Goal: Navigation & Orientation: Find specific page/section

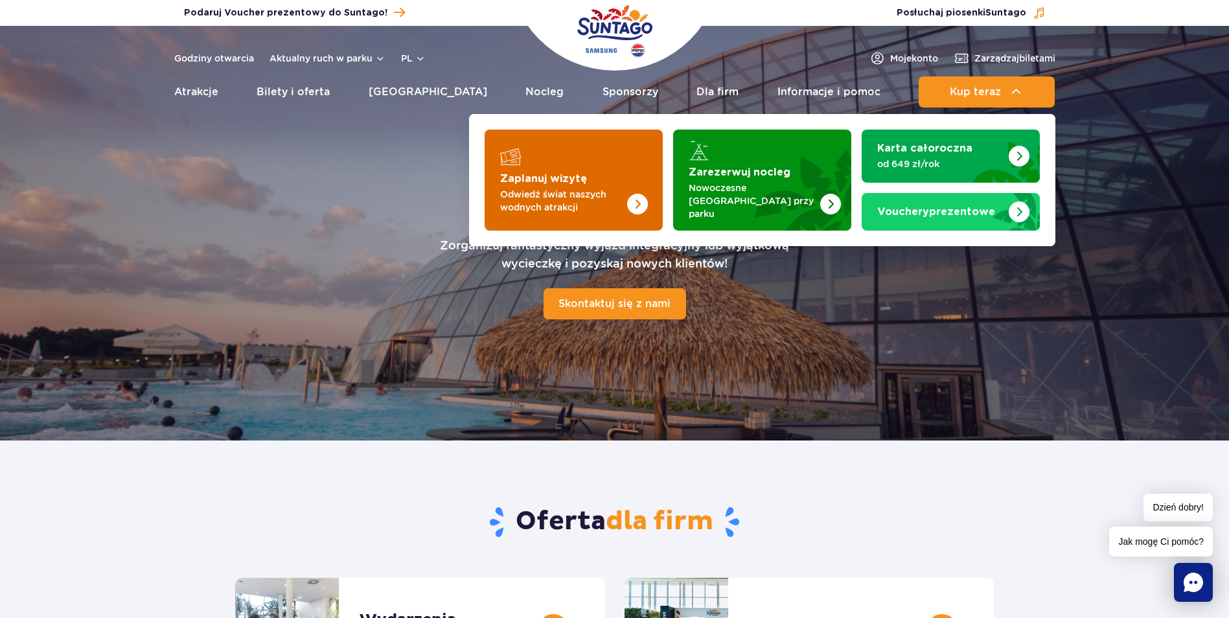
click at [625, 175] on img "Zaplanuj wizytę" at bounding box center [611, 180] width 103 height 101
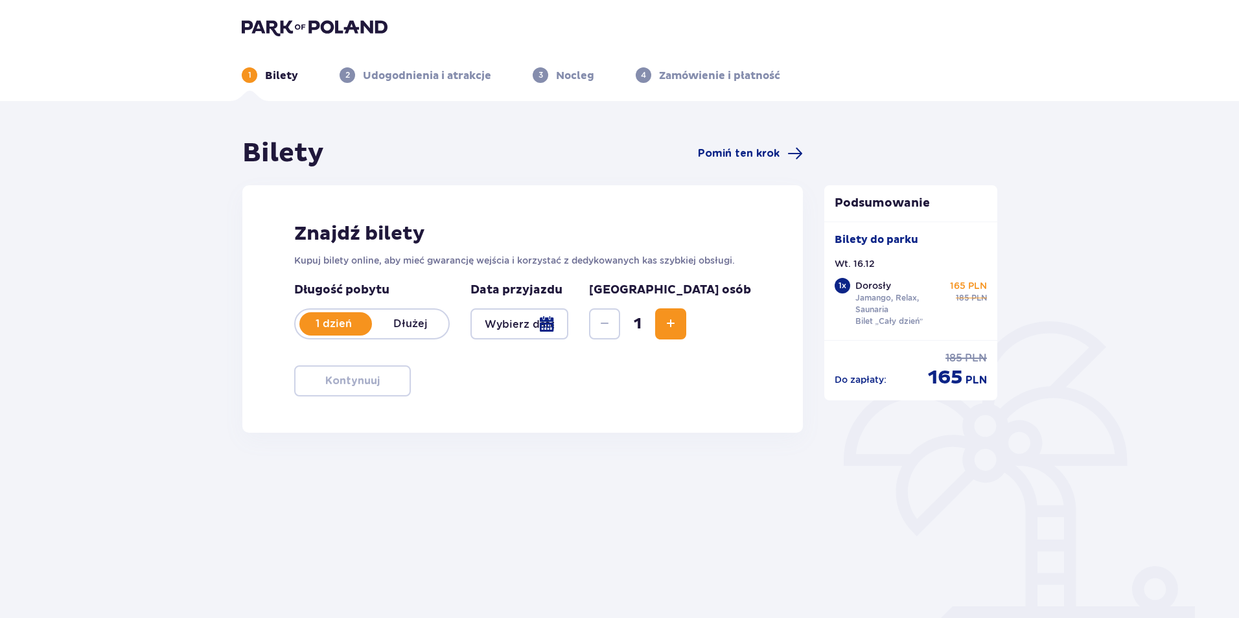
type input "16.12.25"
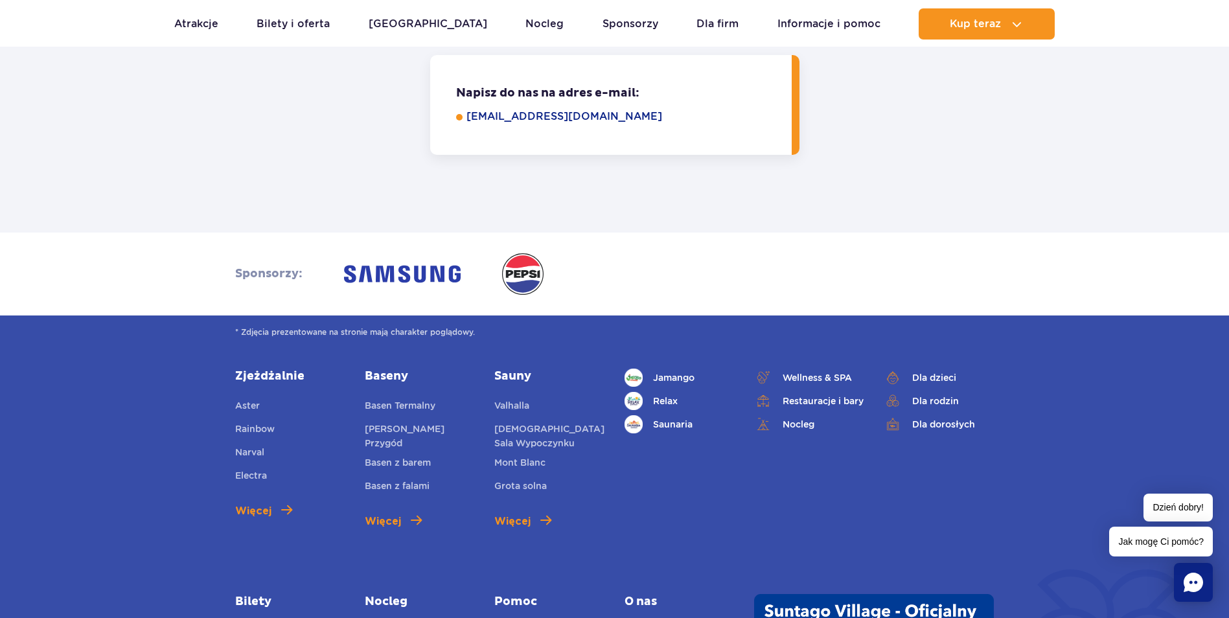
scroll to position [1231, 0]
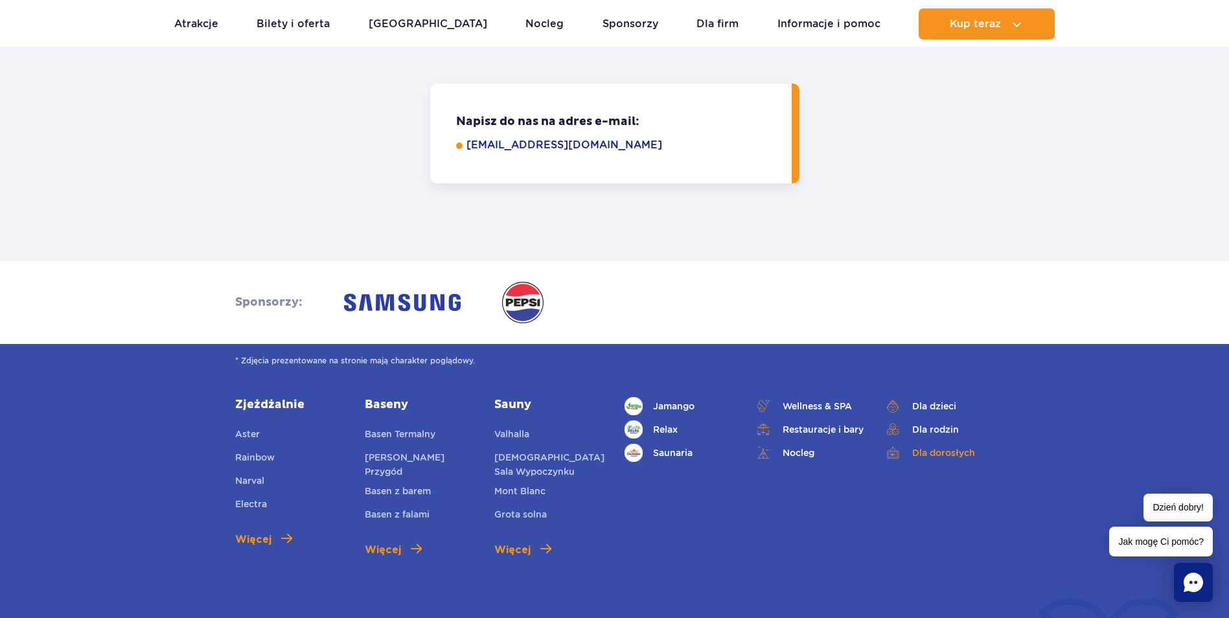
click at [916, 454] on link "Dla dorosłych" at bounding box center [939, 453] width 110 height 18
